Goal: Transaction & Acquisition: Obtain resource

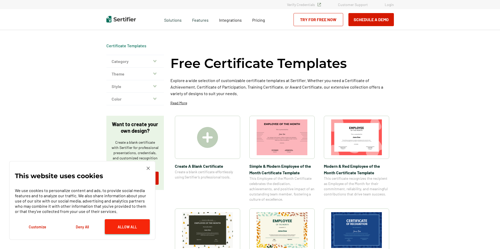
click at [118, 226] on button "Allow All" at bounding box center [127, 226] width 45 height 15
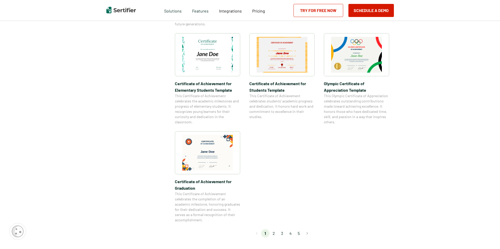
scroll to position [392, 0]
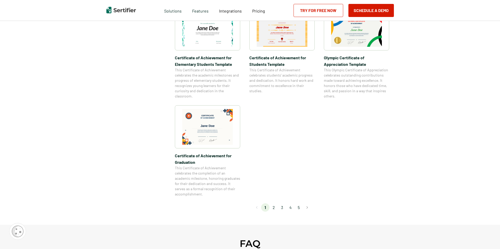
click at [275, 209] on li "2" at bounding box center [273, 207] width 8 height 8
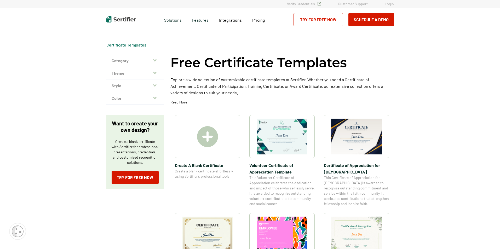
scroll to position [0, 0]
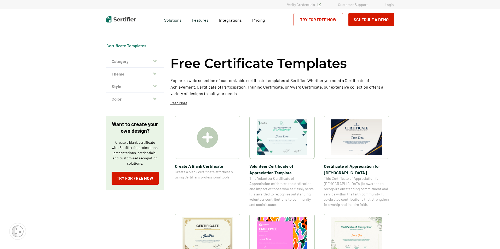
click at [275, 167] on span "Volunteer Certificate of Appreciation Template" at bounding box center [281, 169] width 65 height 13
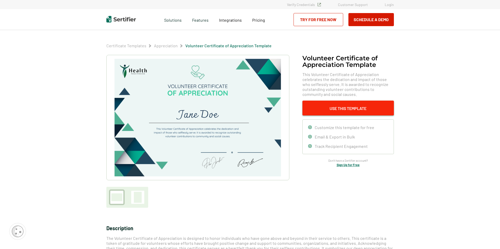
click at [345, 108] on button "Use This Template" at bounding box center [347, 108] width 91 height 15
